Goal: Transaction & Acquisition: Purchase product/service

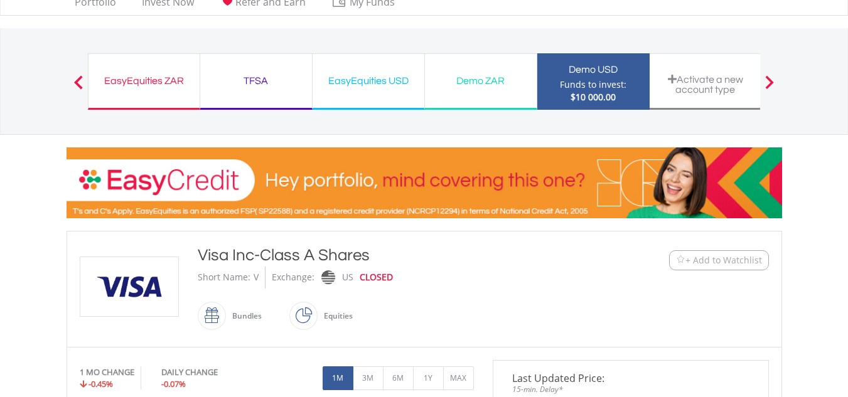
scroll to position [45, 0]
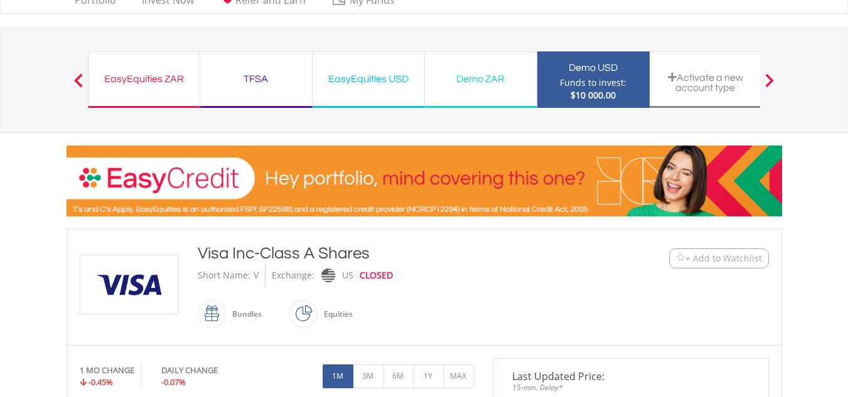
click at [483, 77] on div "Demo ZAR" at bounding box center [481, 79] width 97 height 18
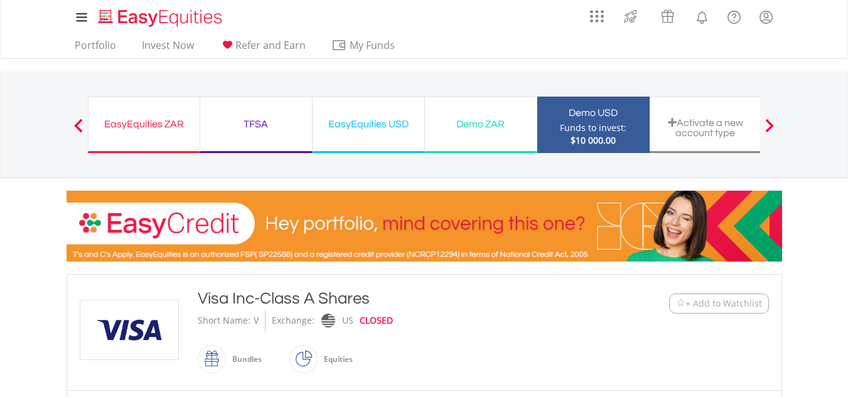
click at [492, 127] on div "Demo ZAR" at bounding box center [481, 125] width 97 height 18
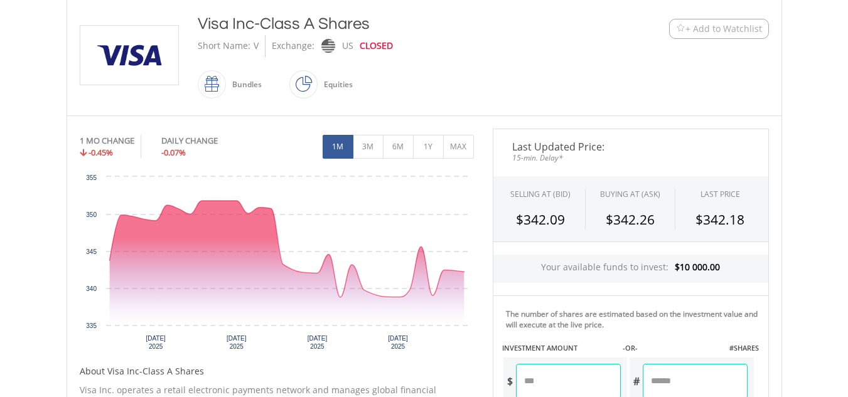
scroll to position [271, 0]
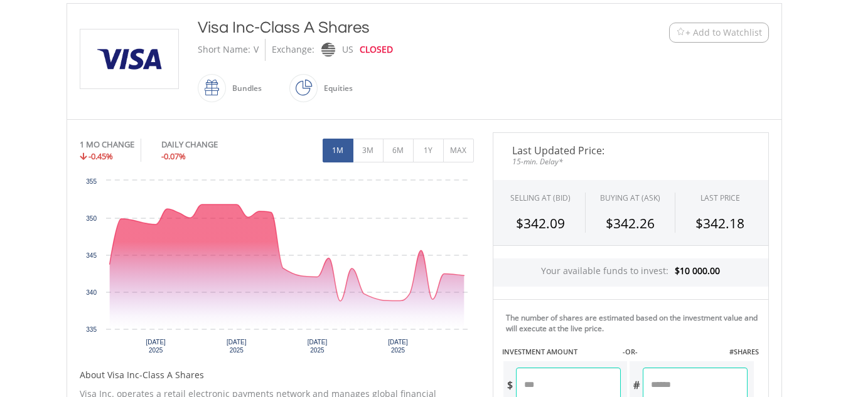
click at [692, 35] on span "+ Add to Watchlist" at bounding box center [724, 32] width 77 height 13
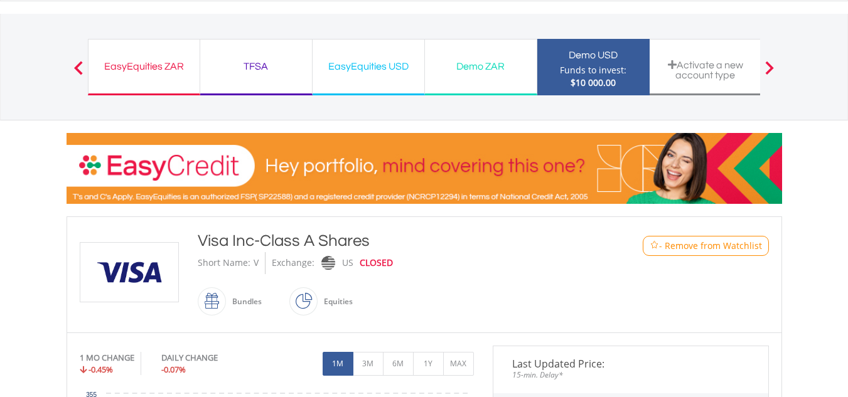
scroll to position [0, 0]
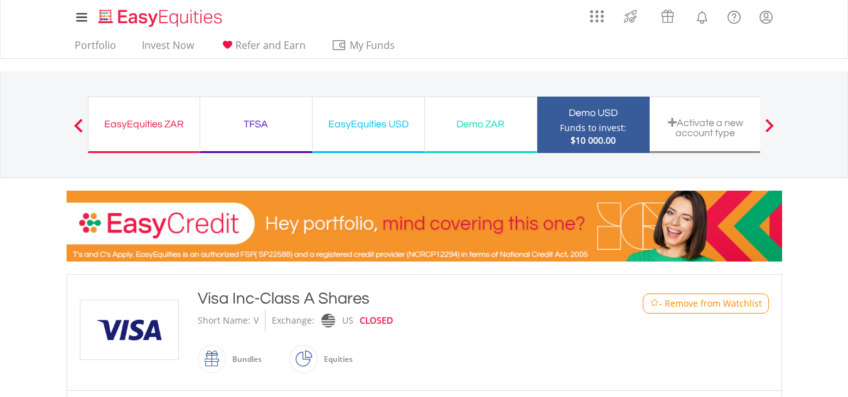
click at [77, 124] on span at bounding box center [78, 126] width 9 height 14
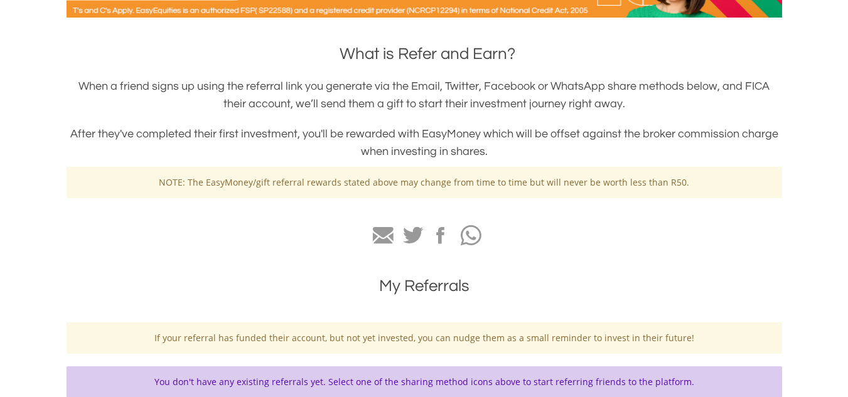
scroll to position [257, 0]
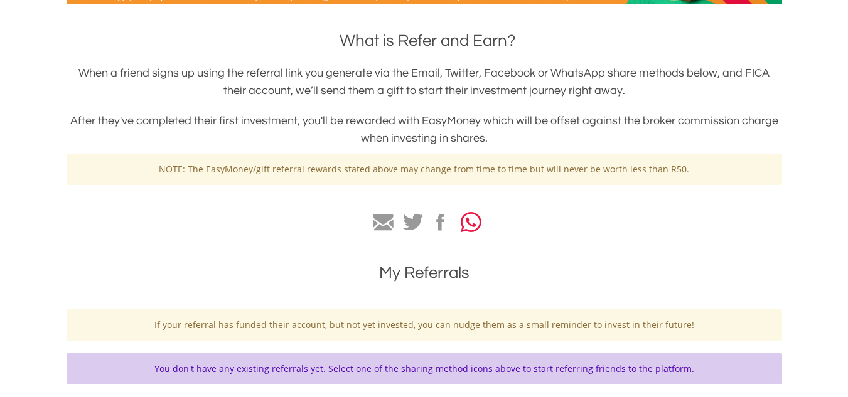
click at [466, 227] on icon "button" at bounding box center [471, 222] width 21 height 23
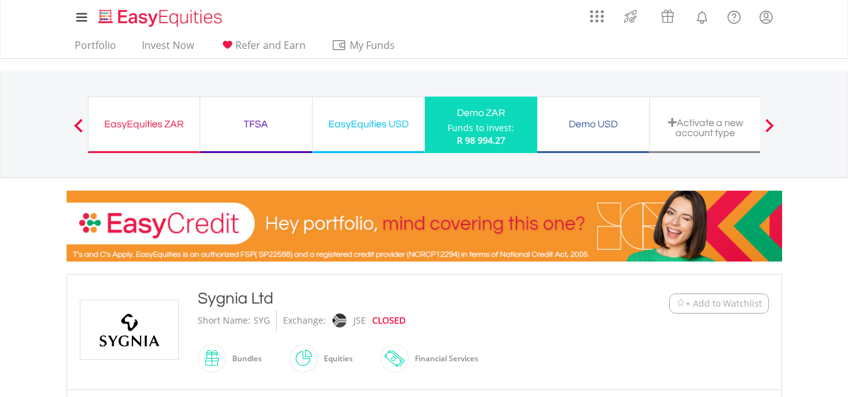
click at [360, 322] on div "JSE" at bounding box center [359, 320] width 13 height 21
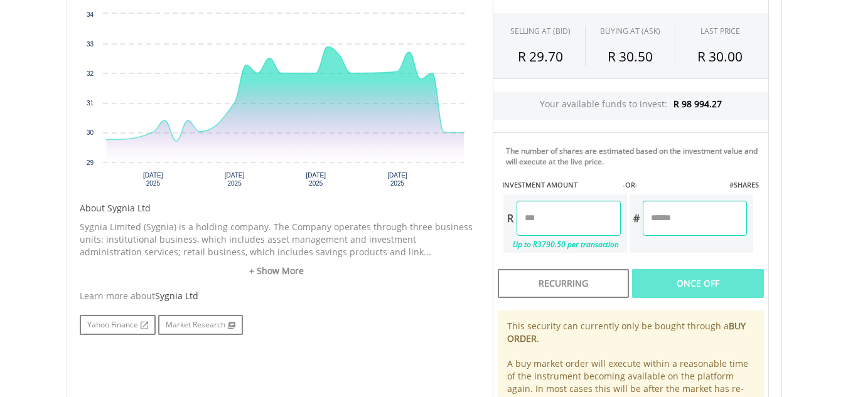
scroll to position [451, 0]
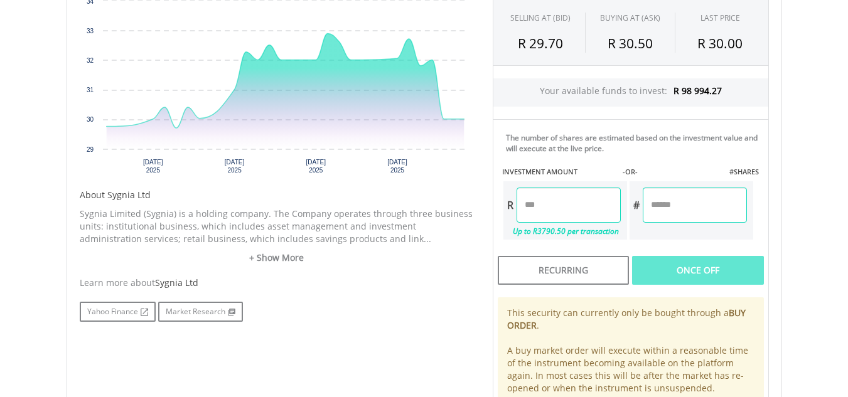
click at [556, 208] on input "number" at bounding box center [569, 205] width 104 height 35
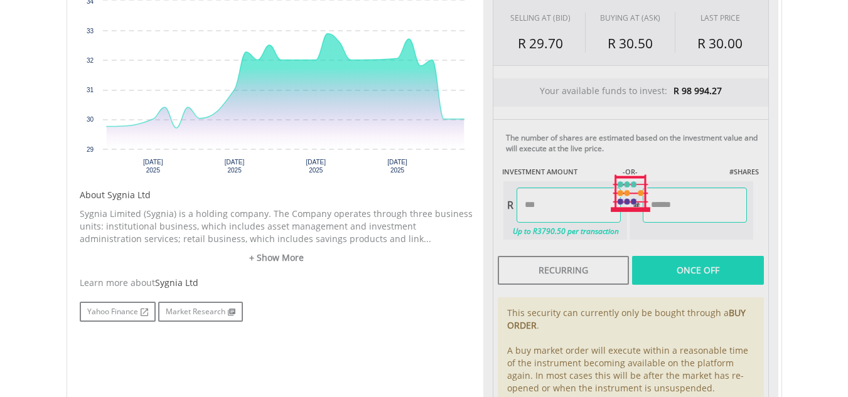
type input "******"
click at [666, 205] on div "Last Updated Price: 15-min. Delay* SELLING AT (BID) BUYING AT (ASK) LAST PRICE …" at bounding box center [630, 193] width 295 height 482
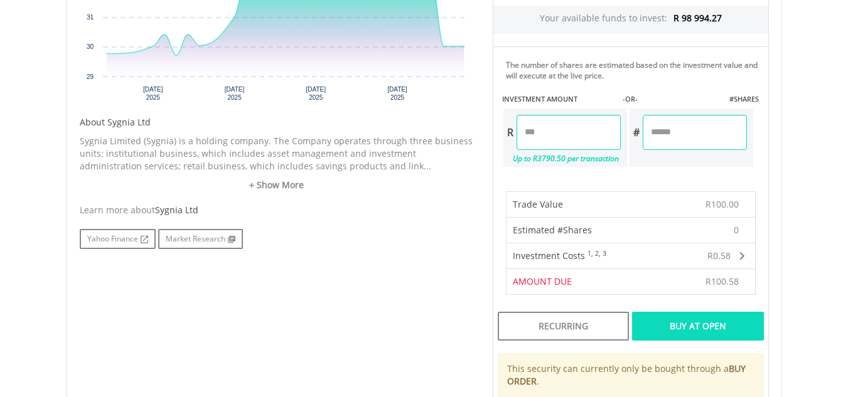
scroll to position [557, 0]
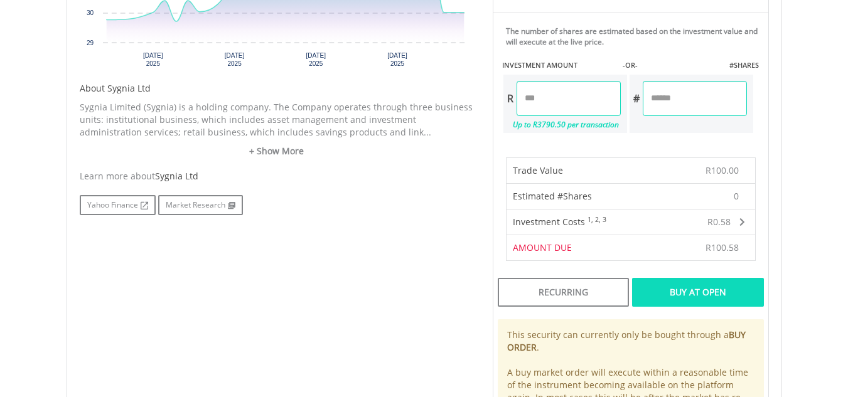
click at [692, 288] on div "Buy At Open" at bounding box center [697, 292] width 131 height 29
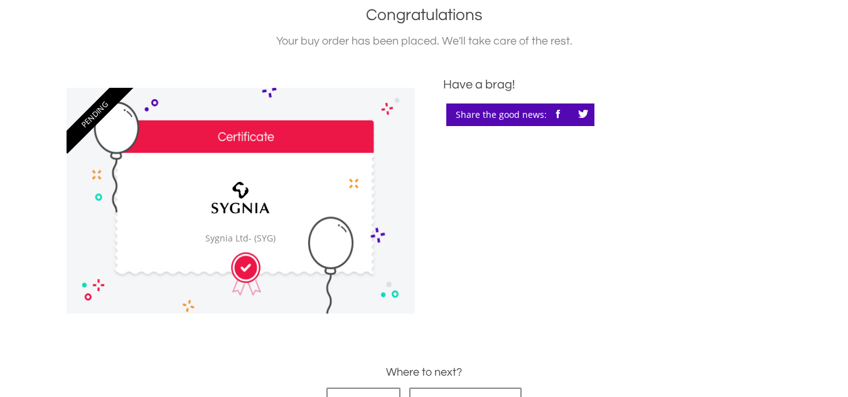
scroll to position [367, 0]
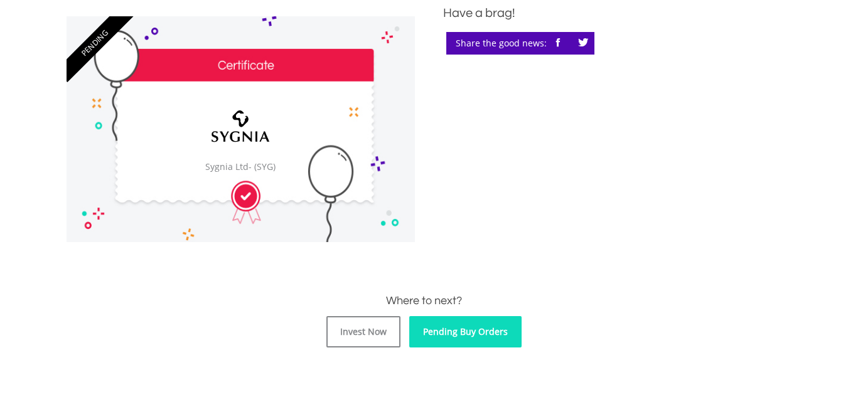
click at [441, 335] on link "Pending Buy Orders" at bounding box center [465, 331] width 112 height 31
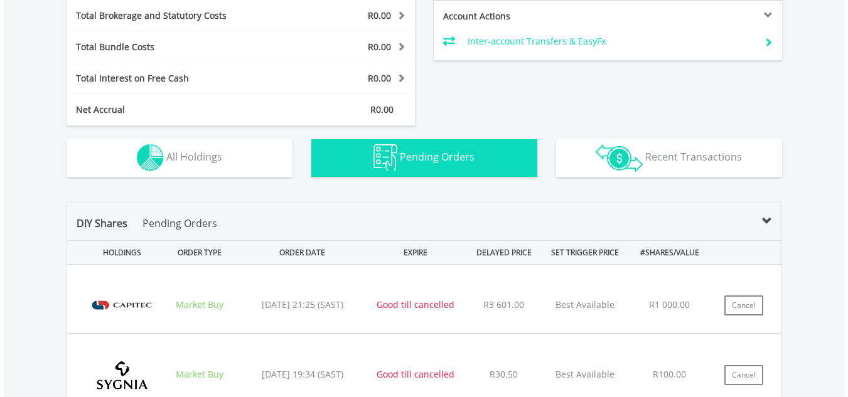
scroll to position [662, 0]
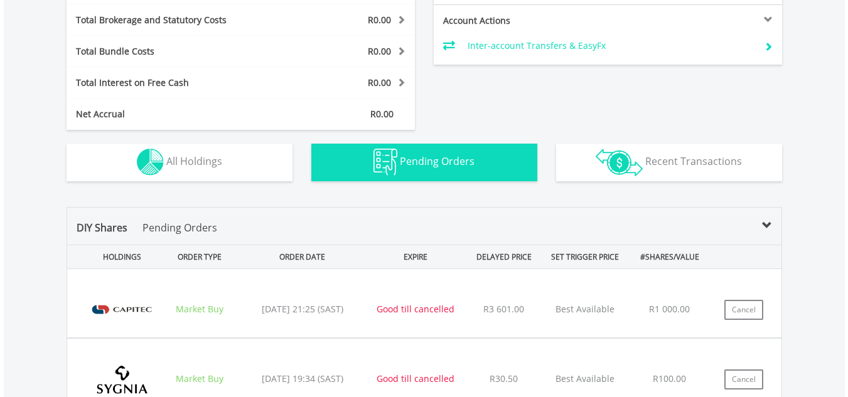
click at [109, 301] on img at bounding box center [122, 310] width 80 height 50
click at [116, 330] on img at bounding box center [122, 310] width 80 height 50
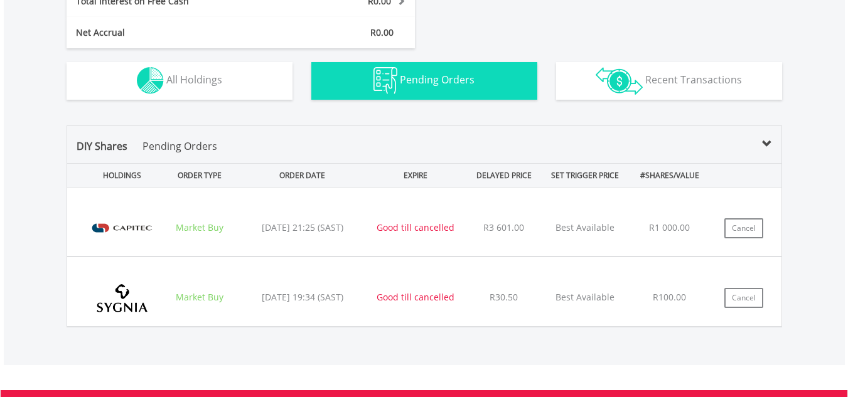
scroll to position [761, 0]
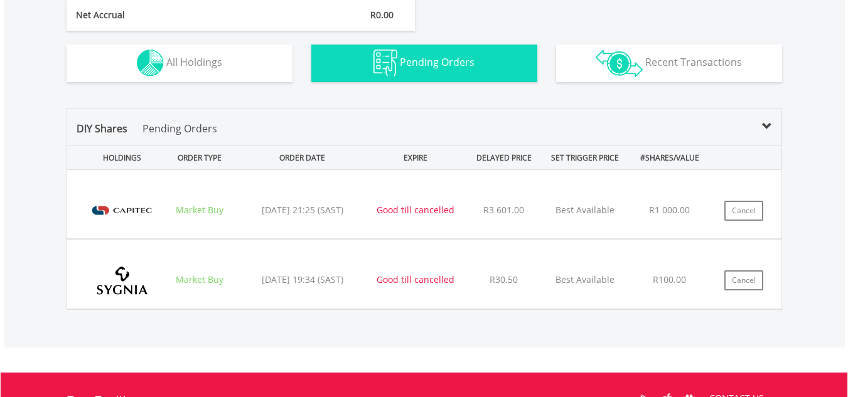
click at [177, 212] on div "Market Buy" at bounding box center [200, 210] width 72 height 13
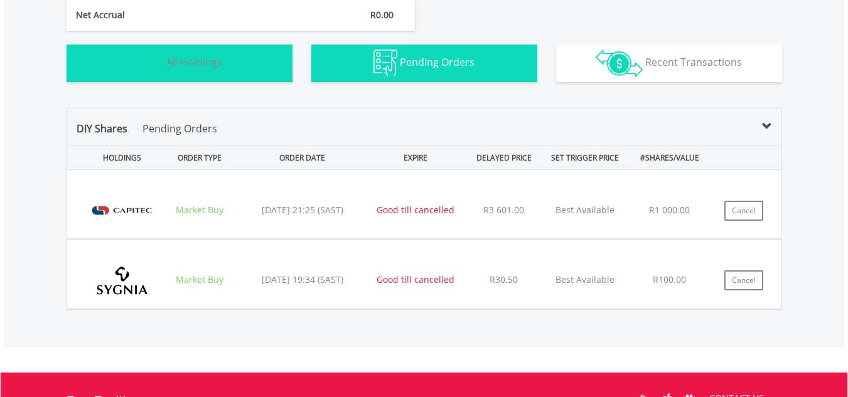
click at [178, 58] on span "All Holdings" at bounding box center [194, 62] width 56 height 14
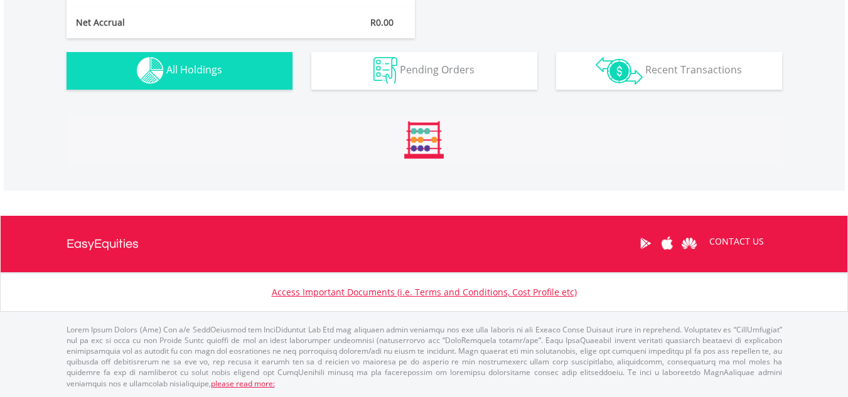
scroll to position [734, 0]
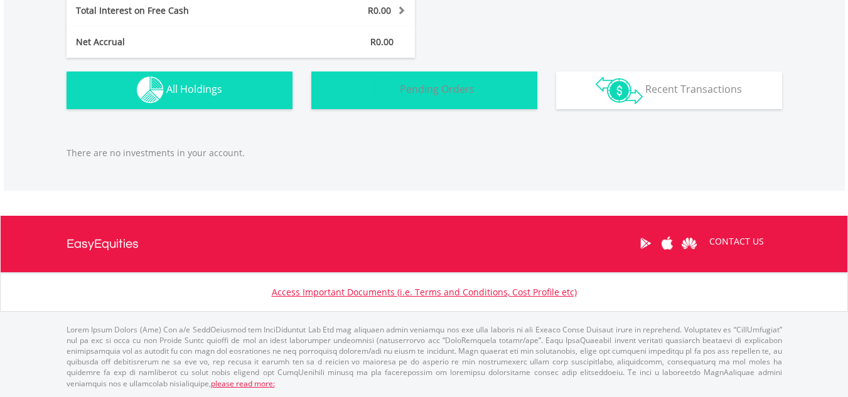
click at [423, 87] on span "Pending Orders" at bounding box center [437, 89] width 75 height 14
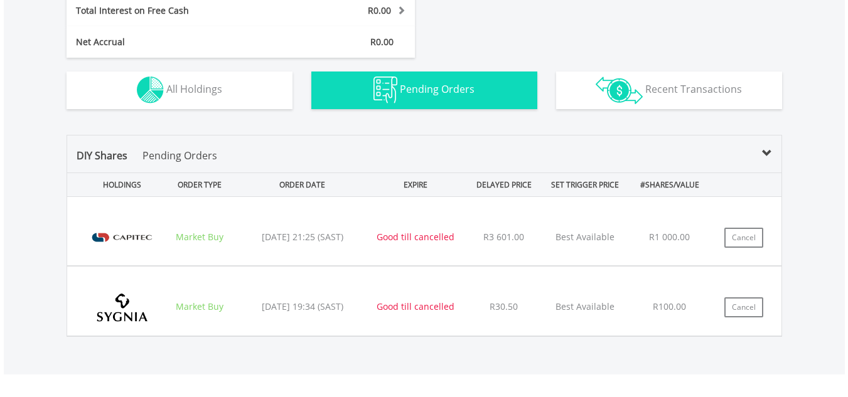
click at [151, 305] on img at bounding box center [122, 308] width 80 height 50
click at [114, 303] on img at bounding box center [122, 308] width 80 height 50
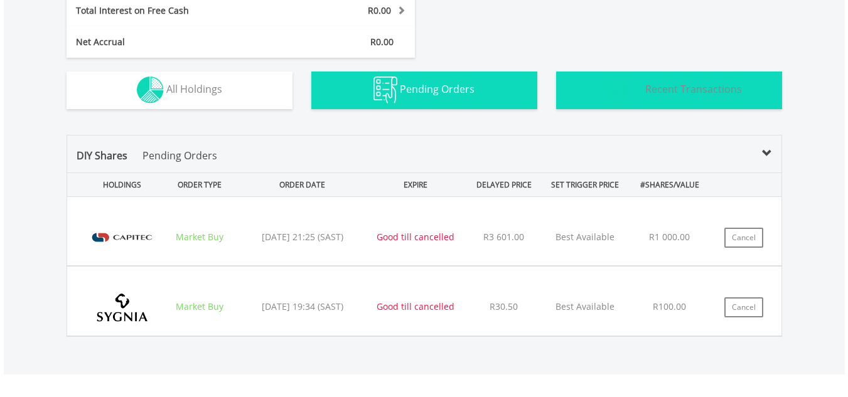
click at [603, 87] on img "button" at bounding box center [619, 91] width 47 height 28
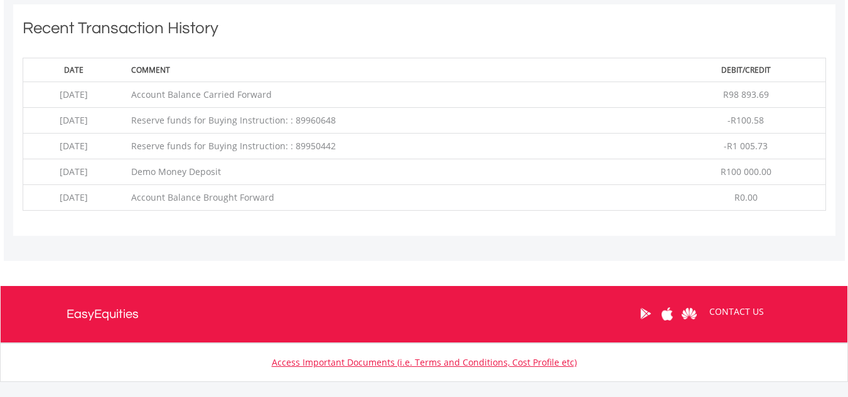
scroll to position [856, 0]
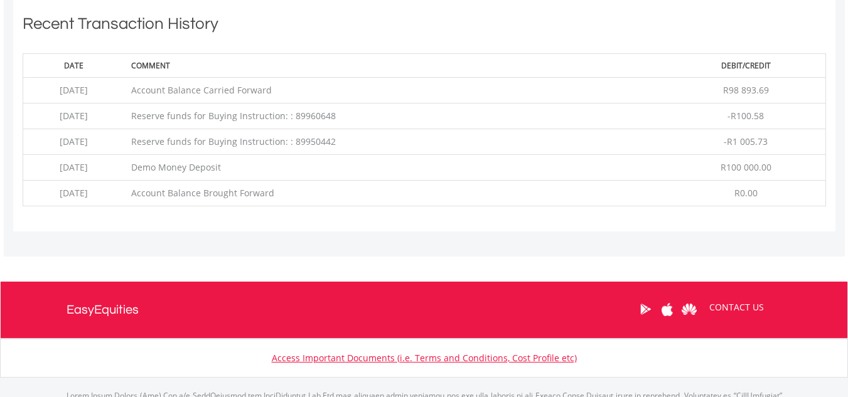
click at [308, 151] on td "Reserve funds for Buying Instruction: : 89950442" at bounding box center [396, 142] width 542 height 26
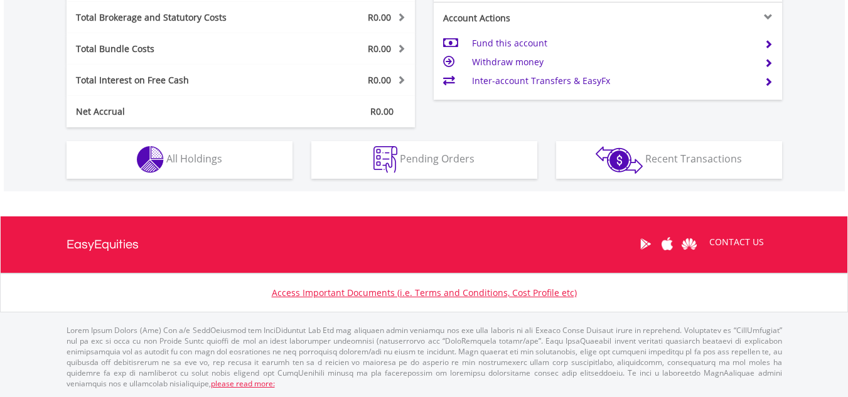
scroll to position [653, 0]
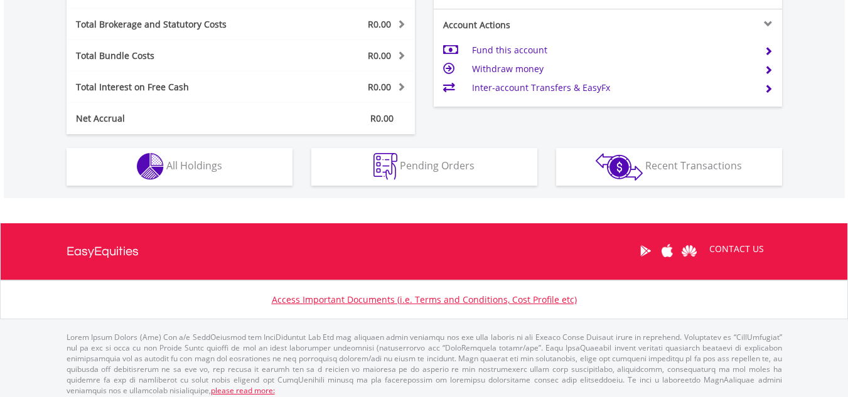
click at [839, 293] on div "Access Important Documents (i.e. Terms and Conditions, Cost Profile etc)" at bounding box center [424, 300] width 848 height 39
